Goal: Transaction & Acquisition: Obtain resource

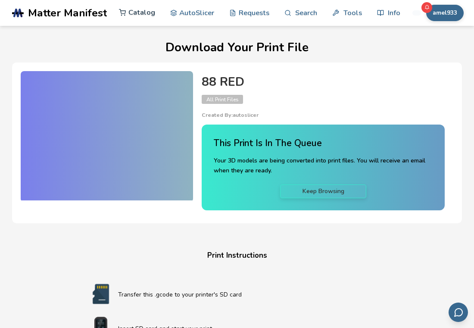
click at [149, 14] on link "Catalog" at bounding box center [137, 13] width 36 height 26
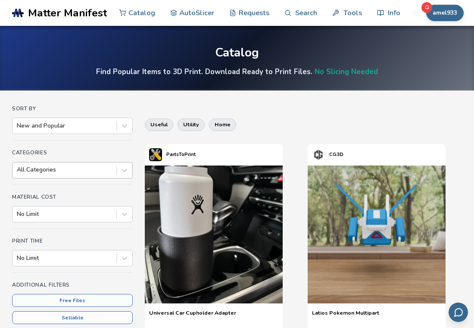
click at [89, 167] on div at bounding box center [64, 170] width 95 height 9
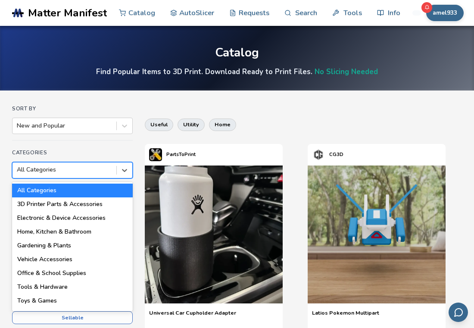
click at [89, 167] on div at bounding box center [64, 170] width 95 height 9
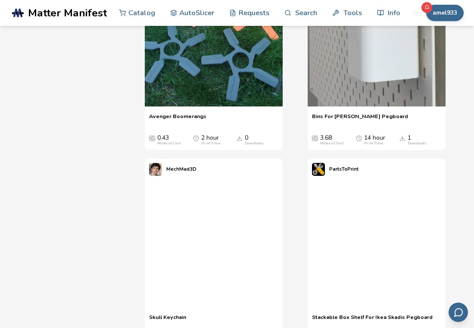
scroll to position [5636, 0]
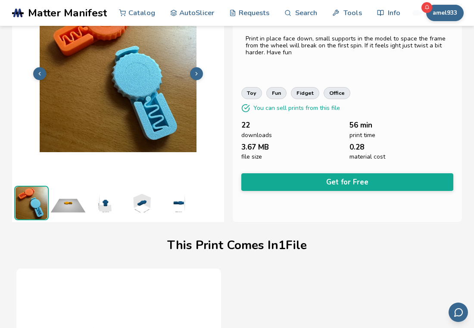
scroll to position [66, 0]
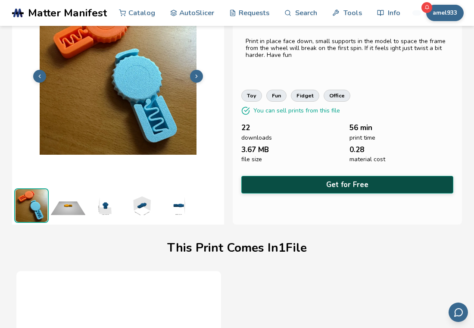
click at [291, 178] on button "Get for Free" at bounding box center [348, 185] width 212 height 18
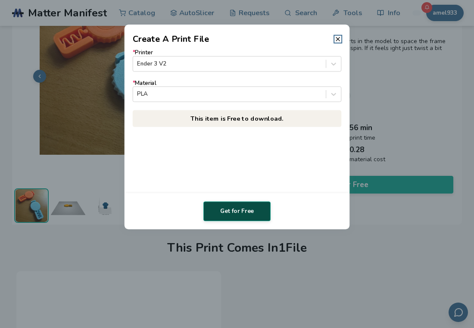
click at [217, 211] on button "Get for Free" at bounding box center [237, 211] width 67 height 20
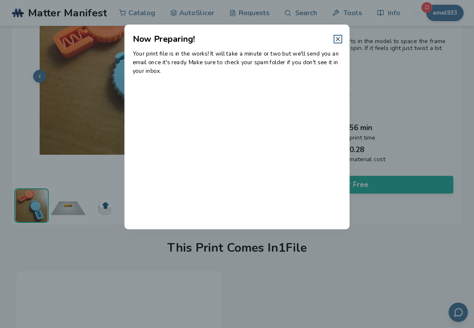
click at [340, 41] on icon at bounding box center [338, 39] width 7 height 7
